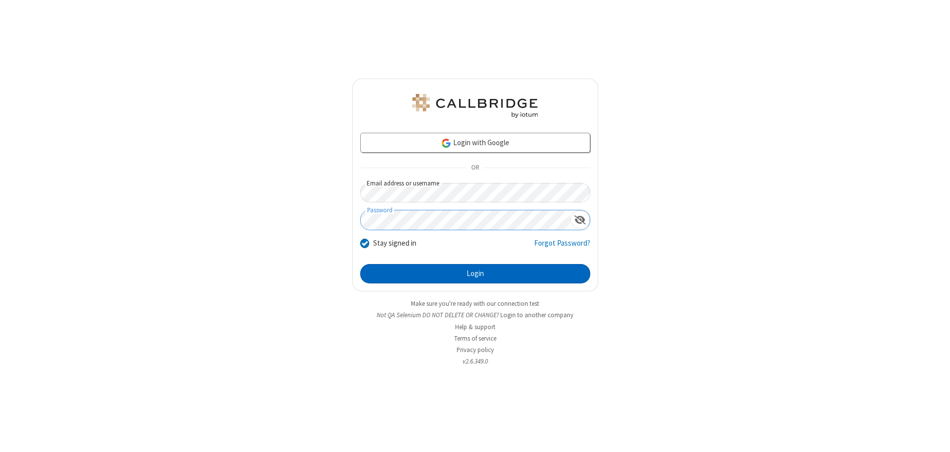
click at [475, 273] on button "Login" at bounding box center [475, 274] width 230 height 20
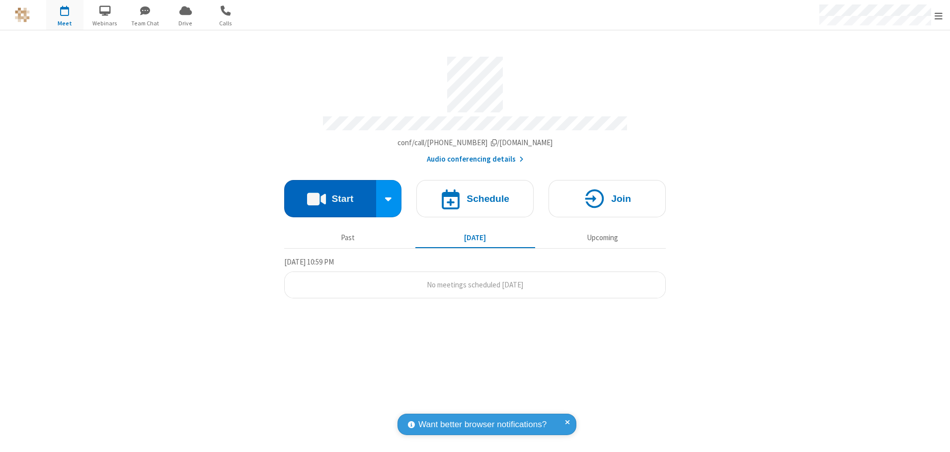
click at [330, 195] on button "Start" at bounding box center [330, 198] width 92 height 37
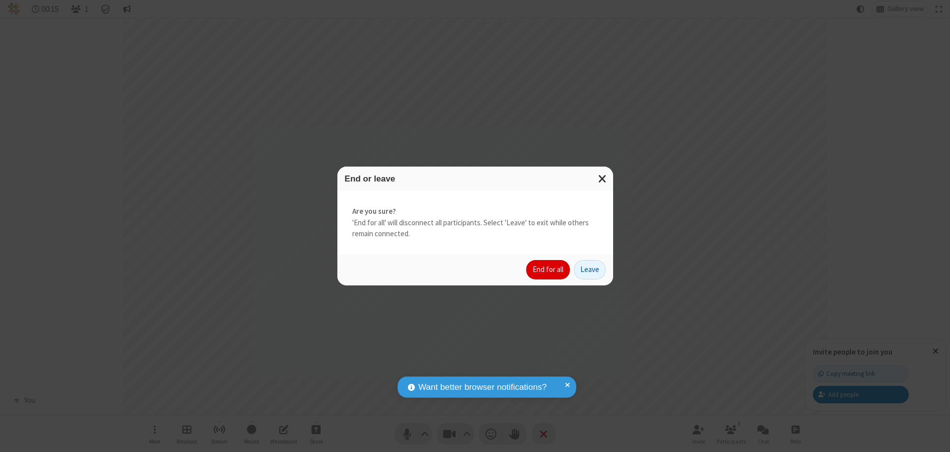
click at [549, 269] on button "End for all" at bounding box center [548, 270] width 44 height 20
